Goal: Task Accomplishment & Management: Complete application form

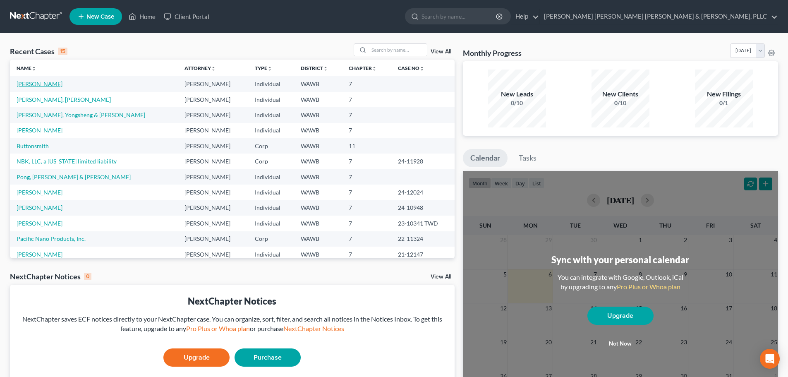
click at [41, 83] on link "[PERSON_NAME]" at bounding box center [40, 83] width 46 height 7
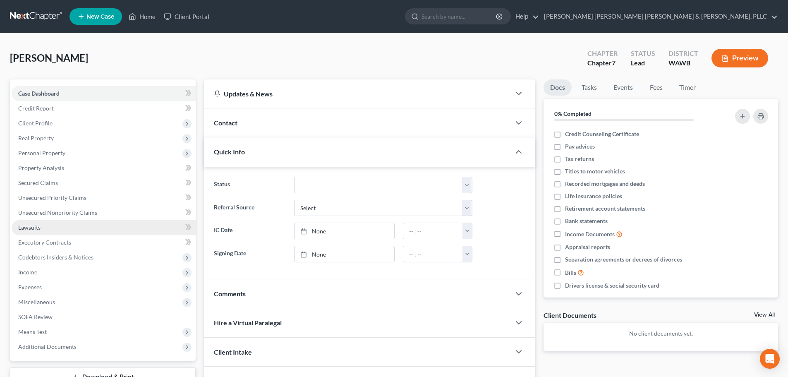
click at [40, 227] on span "Lawsuits" at bounding box center [29, 227] width 22 height 7
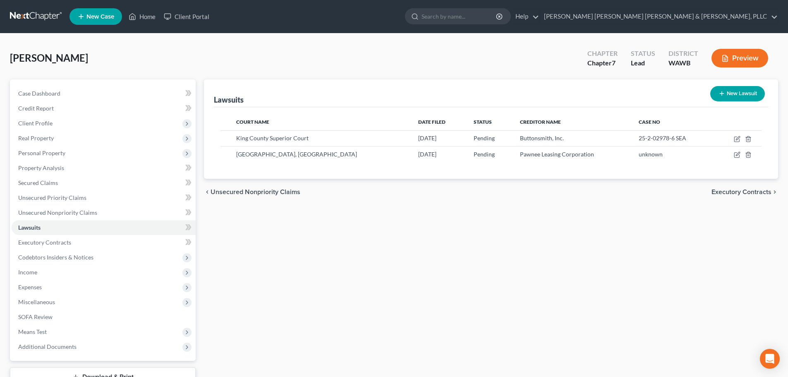
click at [732, 93] on button "New Lawsuit" at bounding box center [737, 93] width 55 height 15
select select "0"
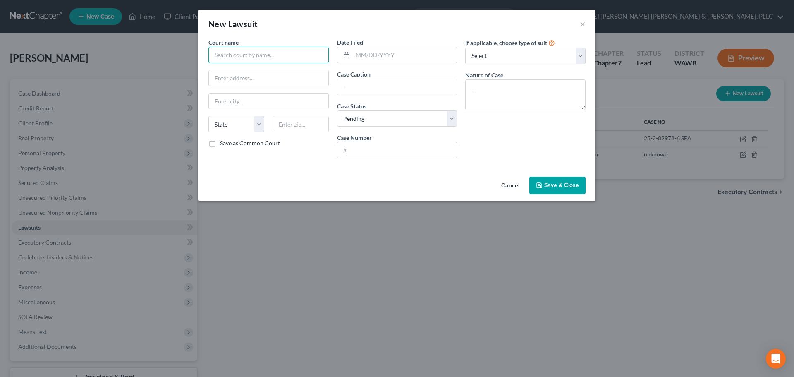
click at [237, 55] on input "text" at bounding box center [269, 55] width 120 height 17
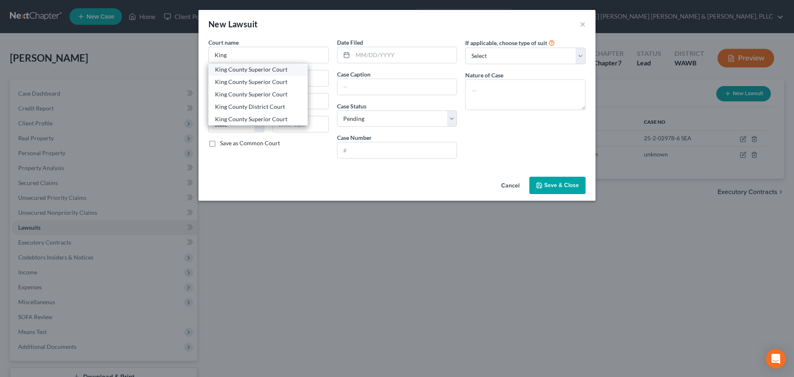
click at [245, 69] on div "King County Superior Court" at bounding box center [258, 69] width 86 height 8
type input "King County Superior Court"
type input "[STREET_ADDRESS]"
type input "[GEOGRAPHIC_DATA]"
select select "50"
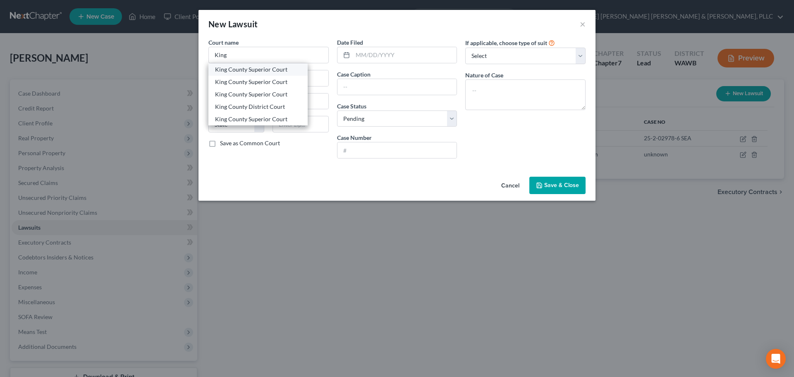
type input "98104"
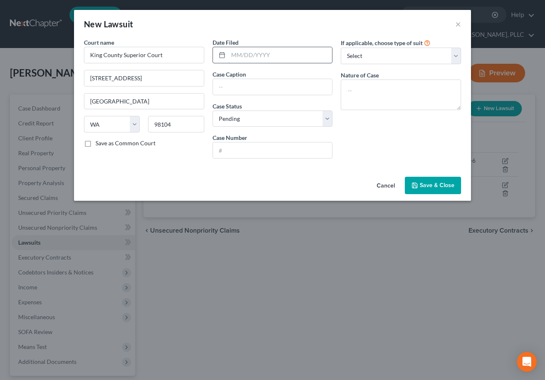
click at [269, 56] on input "text" at bounding box center [280, 55] width 104 height 16
click at [269, 56] on input "09152025" at bounding box center [280, 55] width 104 height 16
type input "[DATE]"
type input "[PERSON_NAME] v Burner"
type input "25-3-04939-0 SEA"
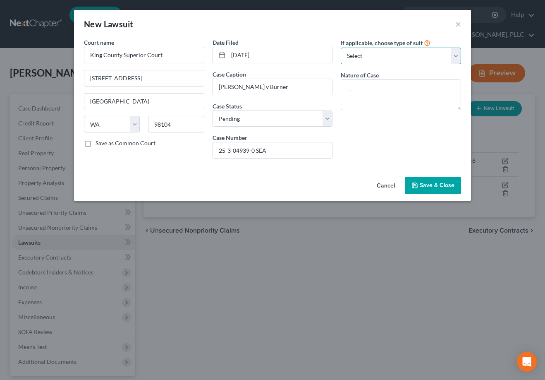
click at [362, 51] on select "Select Repossession Garnishment Foreclosure Attached, Seized, Or Levied Other" at bounding box center [401, 56] width 120 height 17
click at [364, 135] on div "If applicable, choose type of suit Select Repossession Garnishment Foreclosure …" at bounding box center [401, 101] width 129 height 127
click at [370, 54] on select "Select Repossession Garnishment Foreclosure Attached, Seized, Or Levied Other" at bounding box center [401, 56] width 120 height 17
select select "4"
click at [341, 48] on select "Select Repossession Garnishment Foreclosure Attached, Seized, Or Levied Other" at bounding box center [401, 56] width 120 height 17
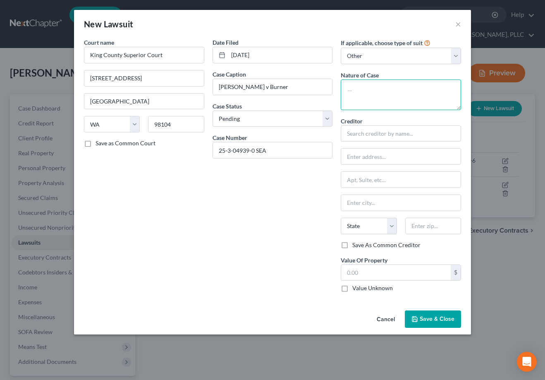
click at [375, 90] on textarea at bounding box center [401, 94] width 120 height 31
type textarea "Dissolution of marriage"
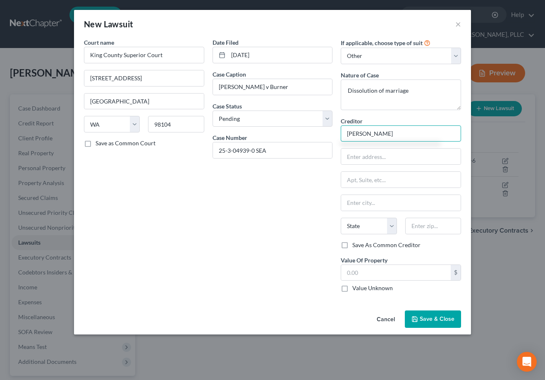
type input "[PERSON_NAME]"
drag, startPoint x: 324, startPoint y: 19, endPoint x: 503, endPoint y: 24, distance: 178.8
click at [503, 24] on div "New Lawsuit × Court name * King County Superior Court [STREET_ADDRESS] Seattle …" at bounding box center [272, 190] width 545 height 380
click at [376, 205] on input "text" at bounding box center [401, 203] width 120 height 16
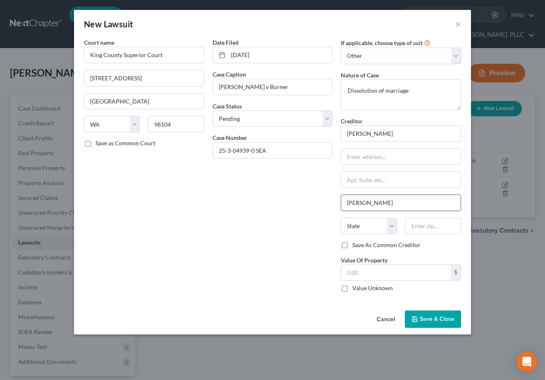
type input "[PERSON_NAME]"
select select "50"
click at [353, 288] on label "Value Unknown" at bounding box center [373, 288] width 41 height 8
click at [356, 288] on input "Value Unknown" at bounding box center [358, 286] width 5 height 5
checkbox input "true"
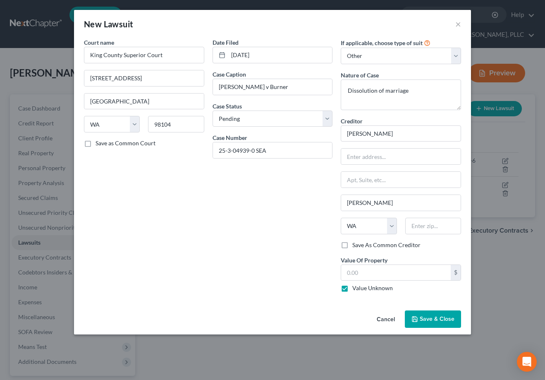
type input "0.00"
click at [434, 318] on span "Save & Close" at bounding box center [437, 318] width 35 height 7
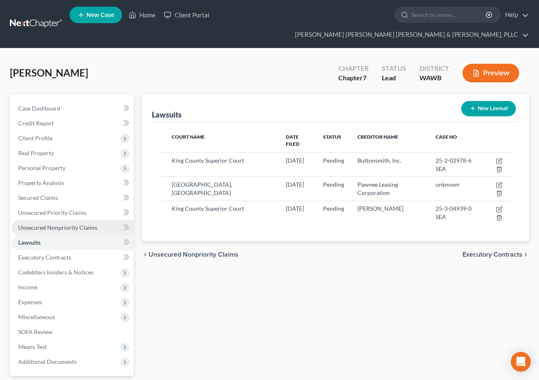
click at [71, 224] on span "Unsecured Nonpriority Claims" at bounding box center [57, 227] width 79 height 7
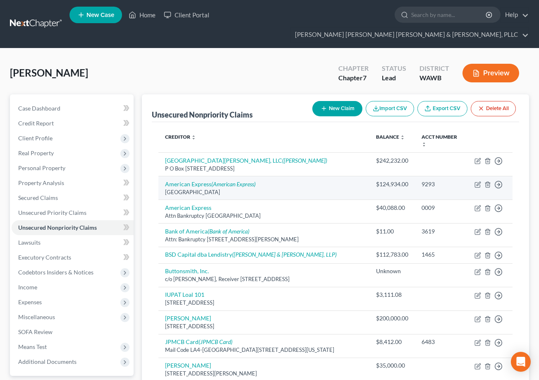
scroll to position [55, 0]
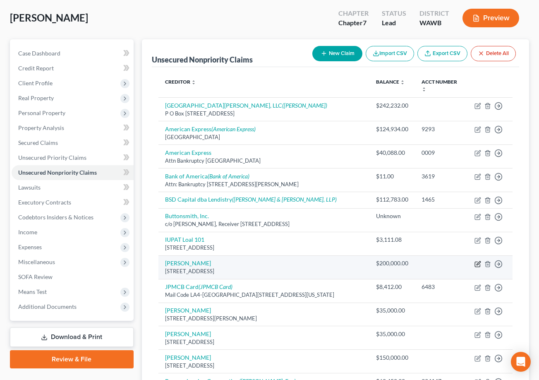
click at [478, 261] on icon "button" at bounding box center [478, 264] width 7 height 7
select select "50"
select select "14"
select select "3"
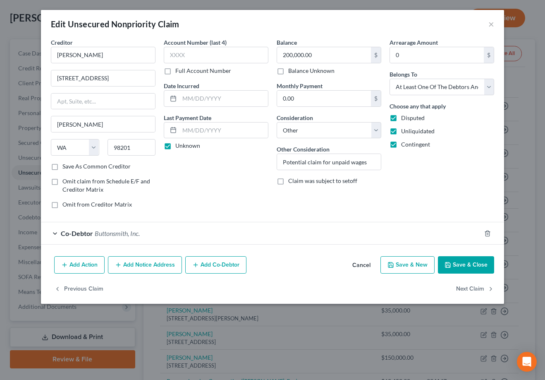
click at [62, 163] on label "Save As Common Creditor" at bounding box center [96, 166] width 68 height 8
click at [66, 163] on input "Save As Common Creditor" at bounding box center [68, 164] width 5 height 5
click at [465, 262] on button "Save & Close" at bounding box center [466, 264] width 56 height 17
checkbox input "false"
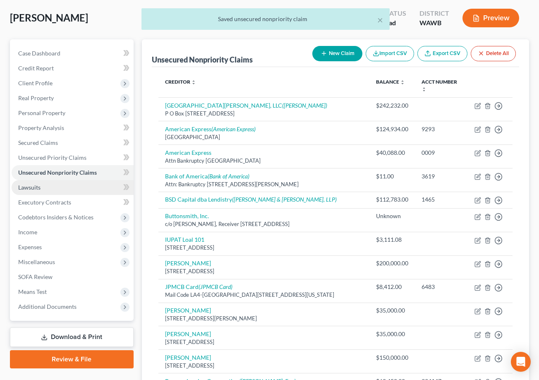
click at [41, 180] on link "Lawsuits" at bounding box center [73, 187] width 122 height 15
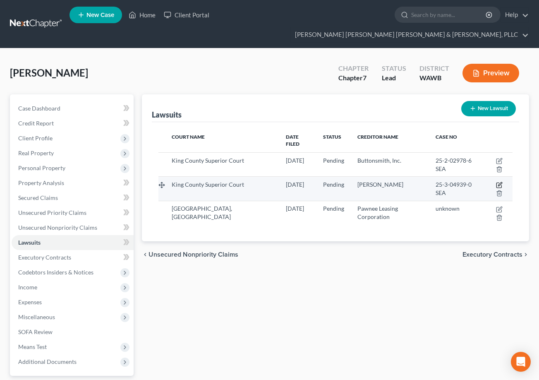
click at [497, 182] on icon "button" at bounding box center [499, 185] width 7 height 7
select select "50"
select select "0"
select select "4"
select select "50"
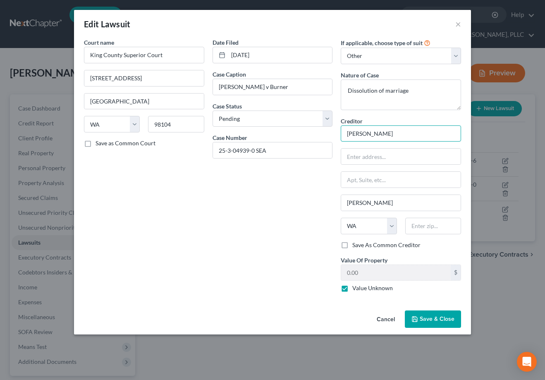
click at [403, 134] on input "[PERSON_NAME]" at bounding box center [401, 133] width 120 height 17
drag, startPoint x: 403, startPoint y: 134, endPoint x: 245, endPoint y: 137, distance: 157.7
click at [246, 137] on div "Court name * King County Superior Court [STREET_ADDRESS] Seattle State [US_STAT…" at bounding box center [273, 168] width 386 height 261
type input "[PERSON_NAME]"
type input "[STREET_ADDRESS]"
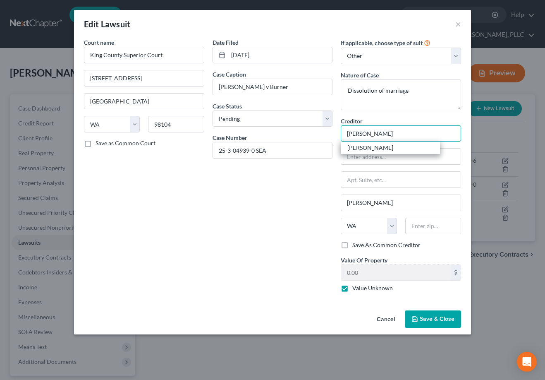
type input "98201"
click at [429, 318] on span "Save & Close" at bounding box center [437, 318] width 35 height 7
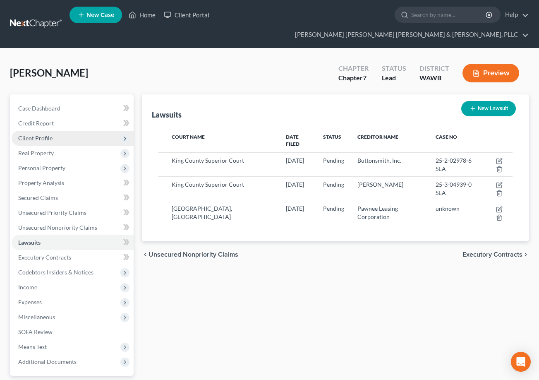
click at [50, 134] on span "Client Profile" at bounding box center [35, 137] width 34 height 7
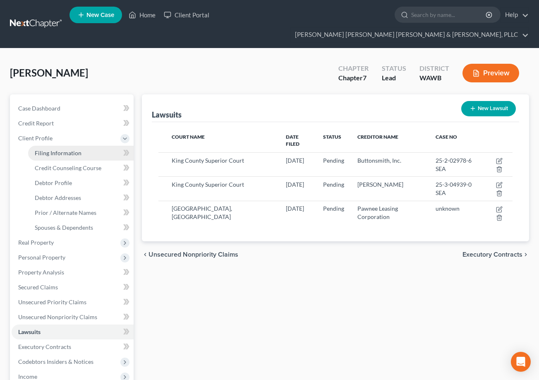
click at [64, 149] on span "Filing Information" at bounding box center [58, 152] width 47 height 7
select select "0"
select select "3"
select select "0"
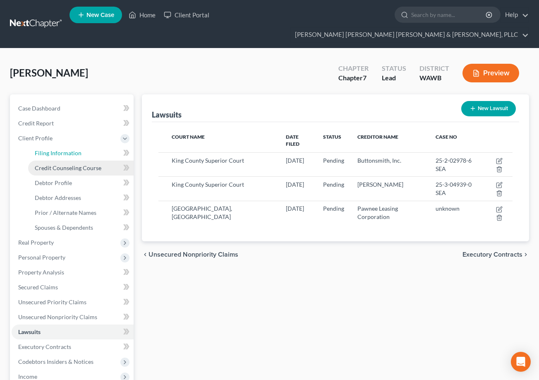
select select "50"
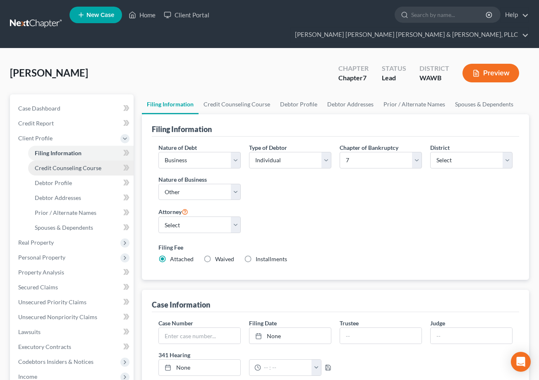
click at [80, 164] on span "Credit Counseling Course" at bounding box center [68, 167] width 67 height 7
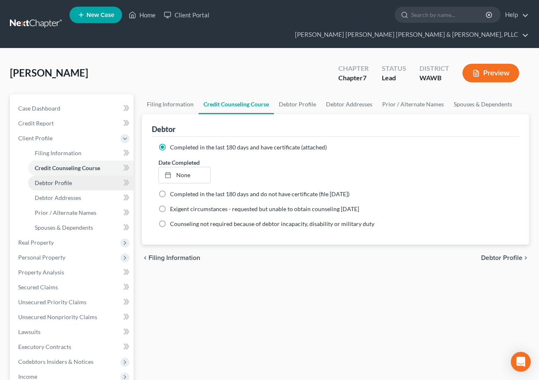
click at [72, 175] on link "Debtor Profile" at bounding box center [81, 182] width 106 height 15
select select "2"
select select "1"
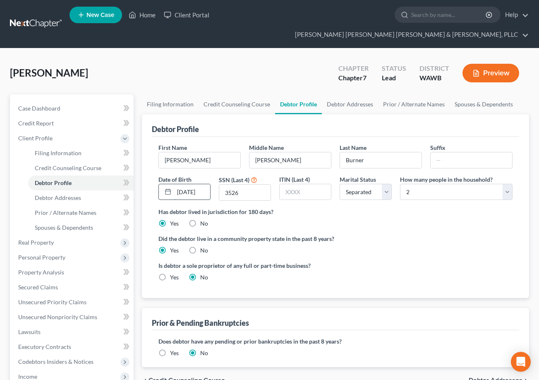
click at [201, 184] on div "[DATE]" at bounding box center [184, 192] width 52 height 17
click at [206, 184] on input "[DATE]" at bounding box center [192, 192] width 36 height 16
click at [184, 184] on input "[DATE]" at bounding box center [192, 192] width 36 height 16
click at [395, 234] on div "Did the debtor live in a community property state in the past 8 years? Yes No" at bounding box center [335, 244] width 354 height 20
click at [209, 184] on input "[DATE]" at bounding box center [192, 192] width 36 height 16
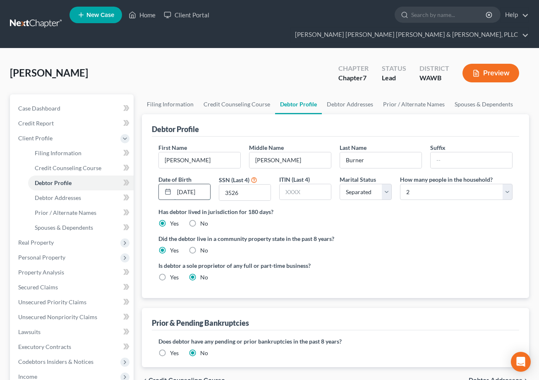
click at [185, 184] on input "[DATE]" at bounding box center [192, 192] width 36 height 16
click at [210, 184] on div at bounding box center [210, 184] width 0 height 0
click at [206, 184] on input "[DATE]" at bounding box center [192, 192] width 36 height 16
click at [409, 234] on div "Did the debtor live in a community property state in the past 8 years? Yes No" at bounding box center [335, 244] width 354 height 20
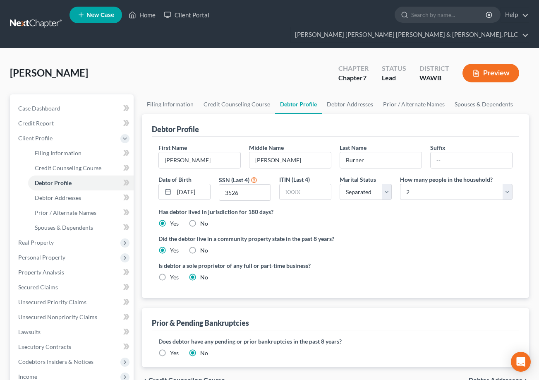
scroll to position [55, 0]
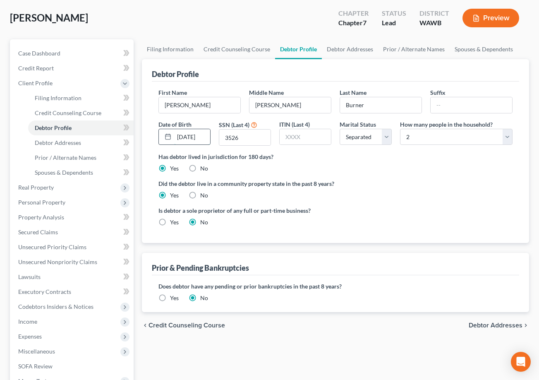
click at [206, 129] on input "[DATE]" at bounding box center [192, 137] width 36 height 16
click at [395, 179] on label "Did the debtor live in a community property state in the past 8 years?" at bounding box center [335, 183] width 354 height 9
click at [266, 152] on div "Has debtor lived in jurisdiction for 180 days? Yes No Debtor must reside in jur…" at bounding box center [335, 162] width 354 height 20
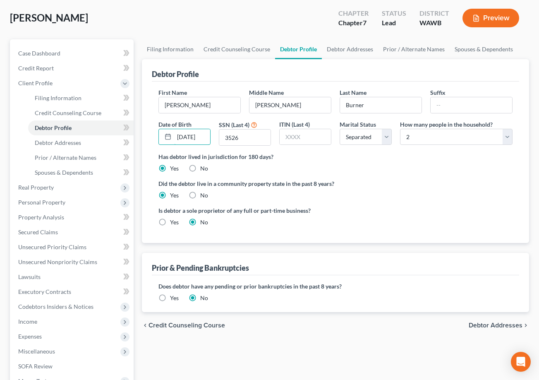
drag, startPoint x: 178, startPoint y: 120, endPoint x: 216, endPoint y: 120, distance: 38.1
click at [216, 120] on div "First Name [PERSON_NAME] Middle Name [PERSON_NAME] Last Name Burner Suffix Date…" at bounding box center [335, 120] width 362 height 64
type input "[DATE]"
